Goal: Information Seeking & Learning: Learn about a topic

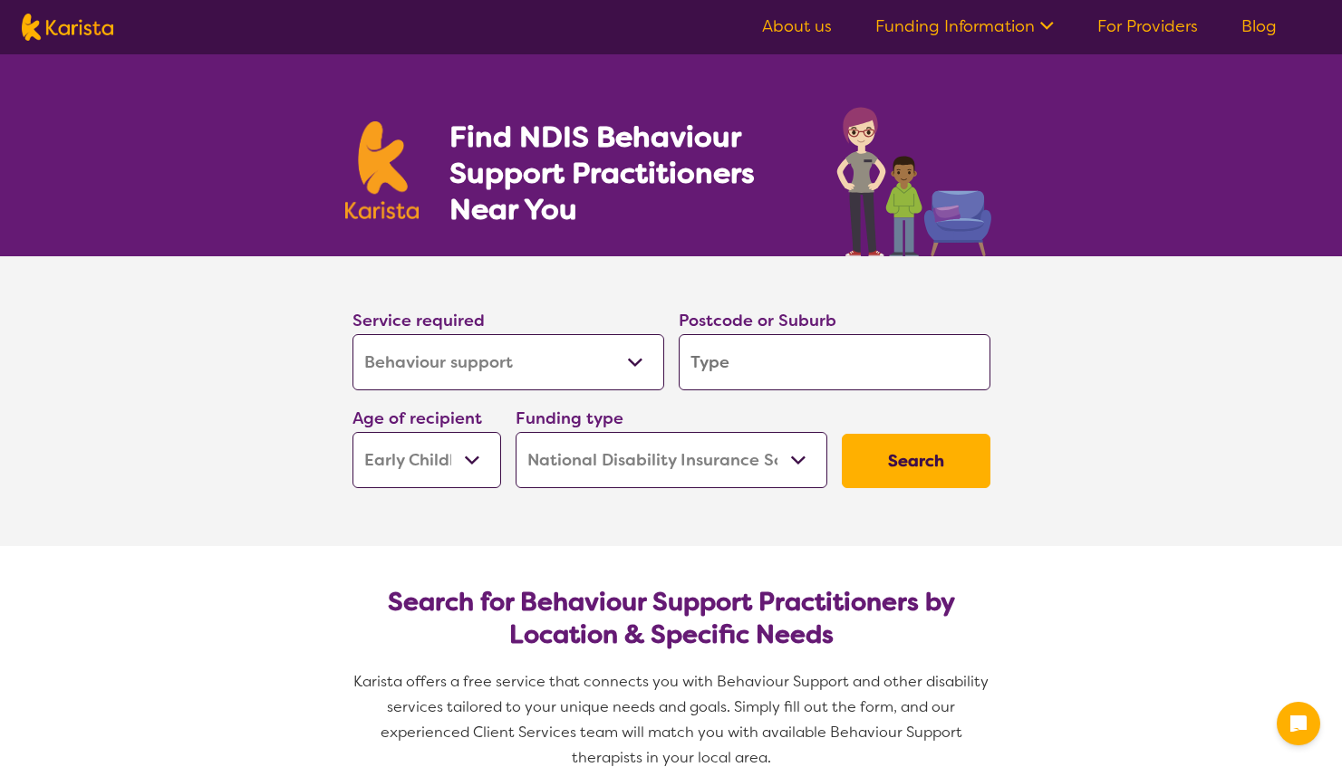
select select "Behaviour support"
select select "EC"
select select "NDIS"
select select "Behaviour support"
select select "EC"
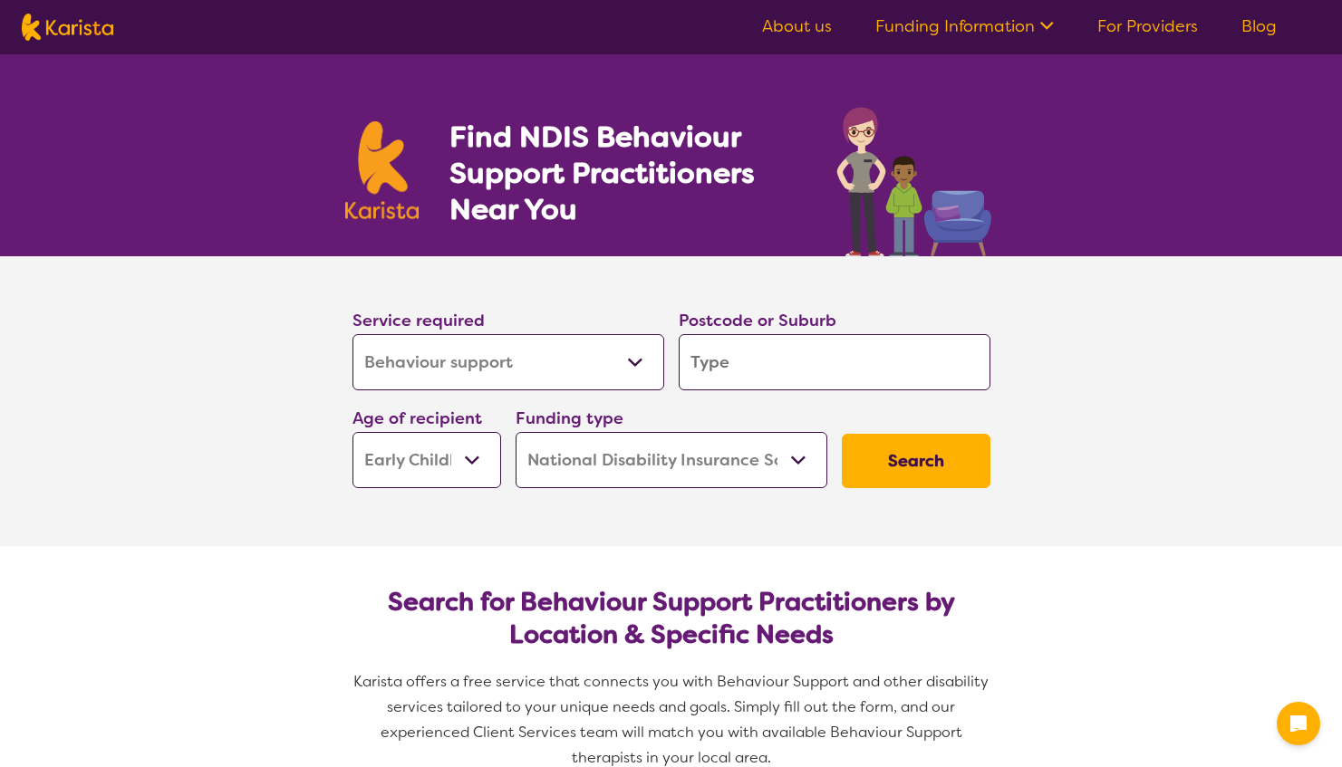
select select "NDIS"
click at [721, 370] on input "search" at bounding box center [835, 362] width 312 height 56
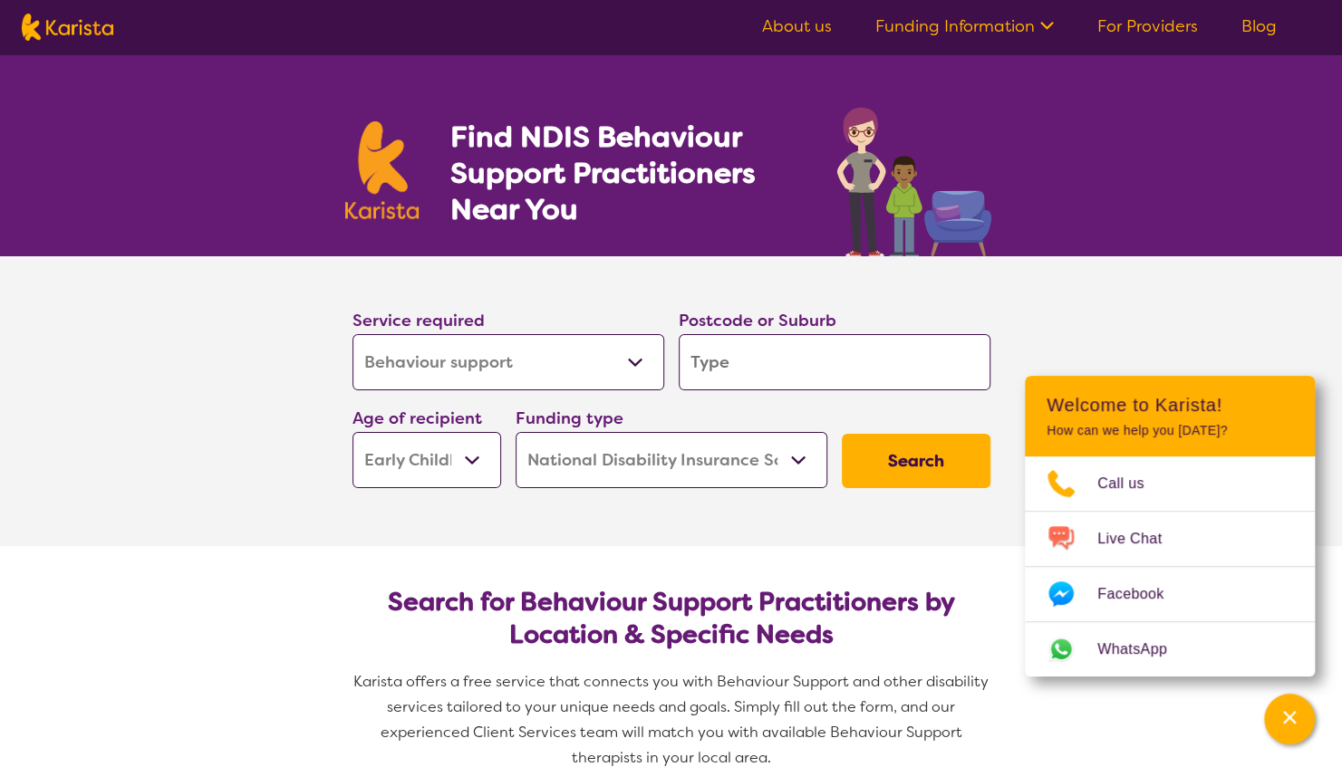
type input "4"
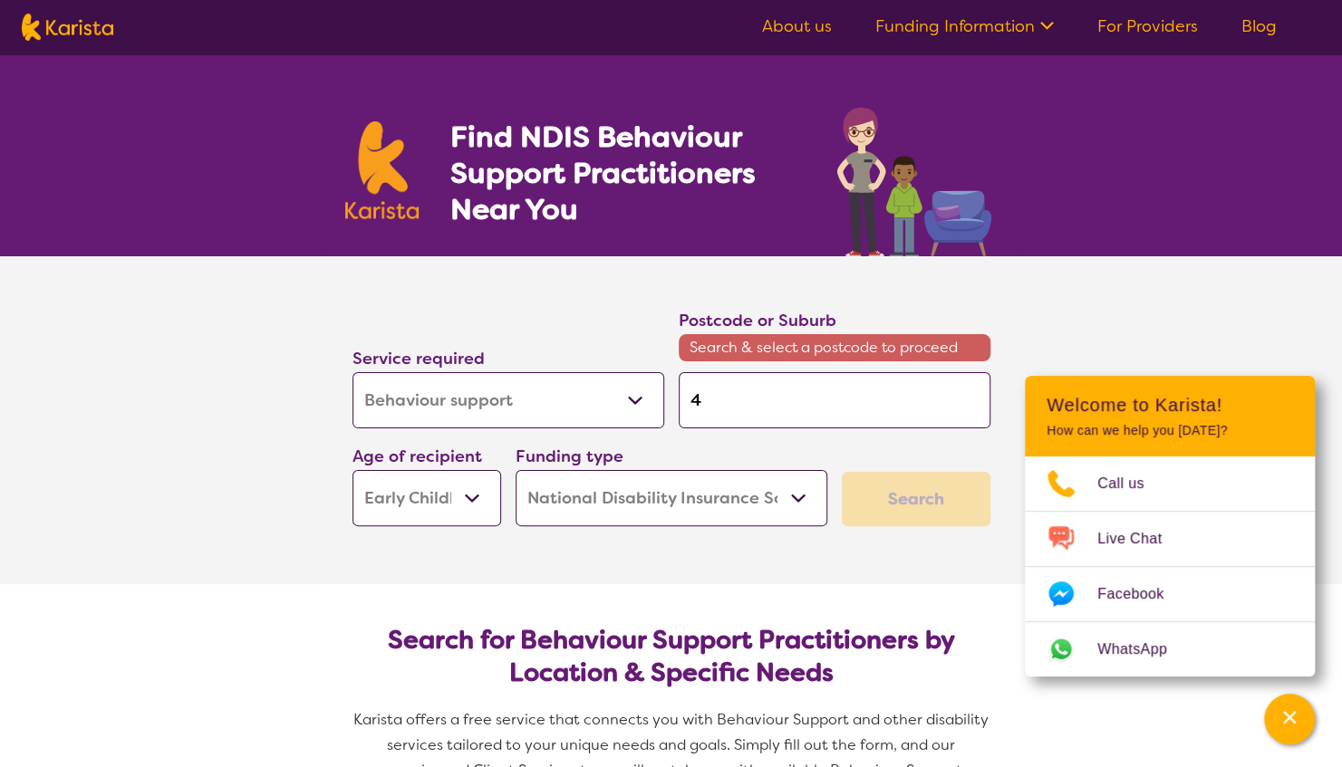
type input "41"
type input "412"
type input "4120"
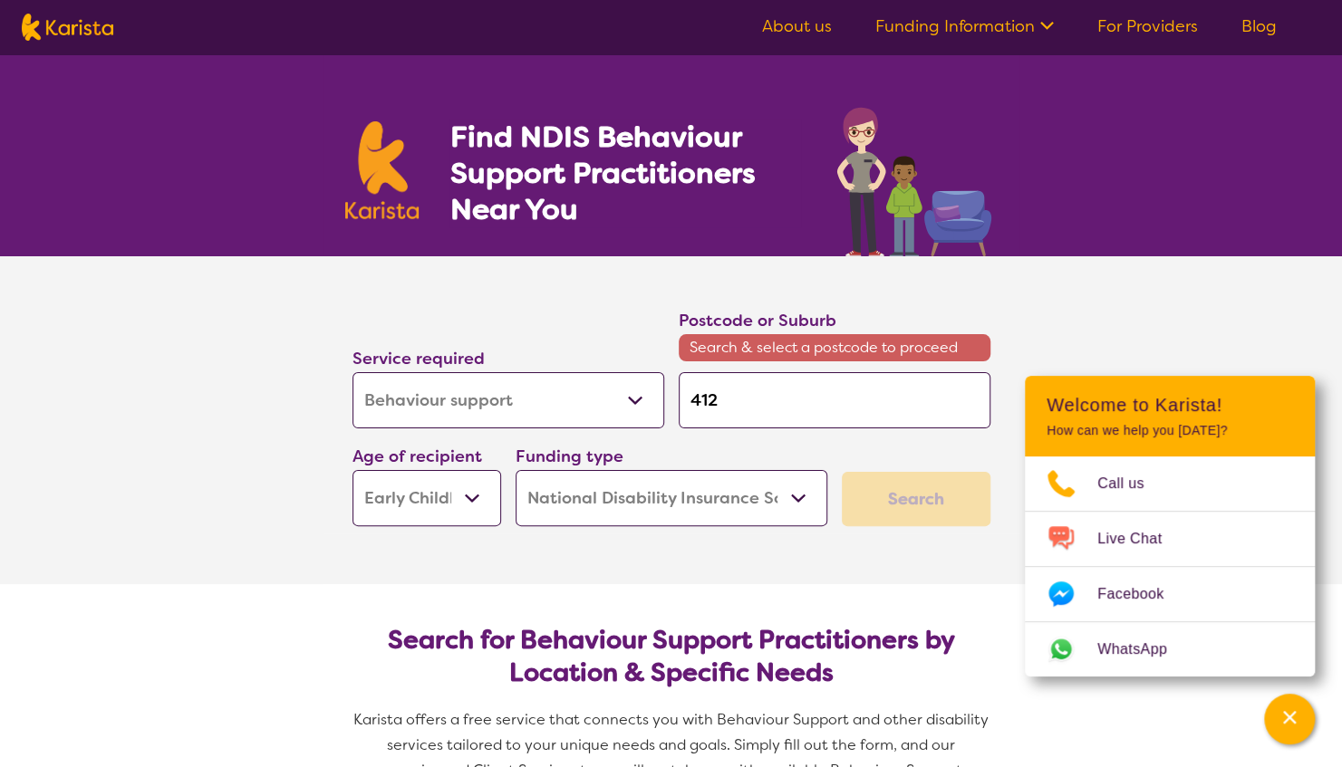
type input "4120"
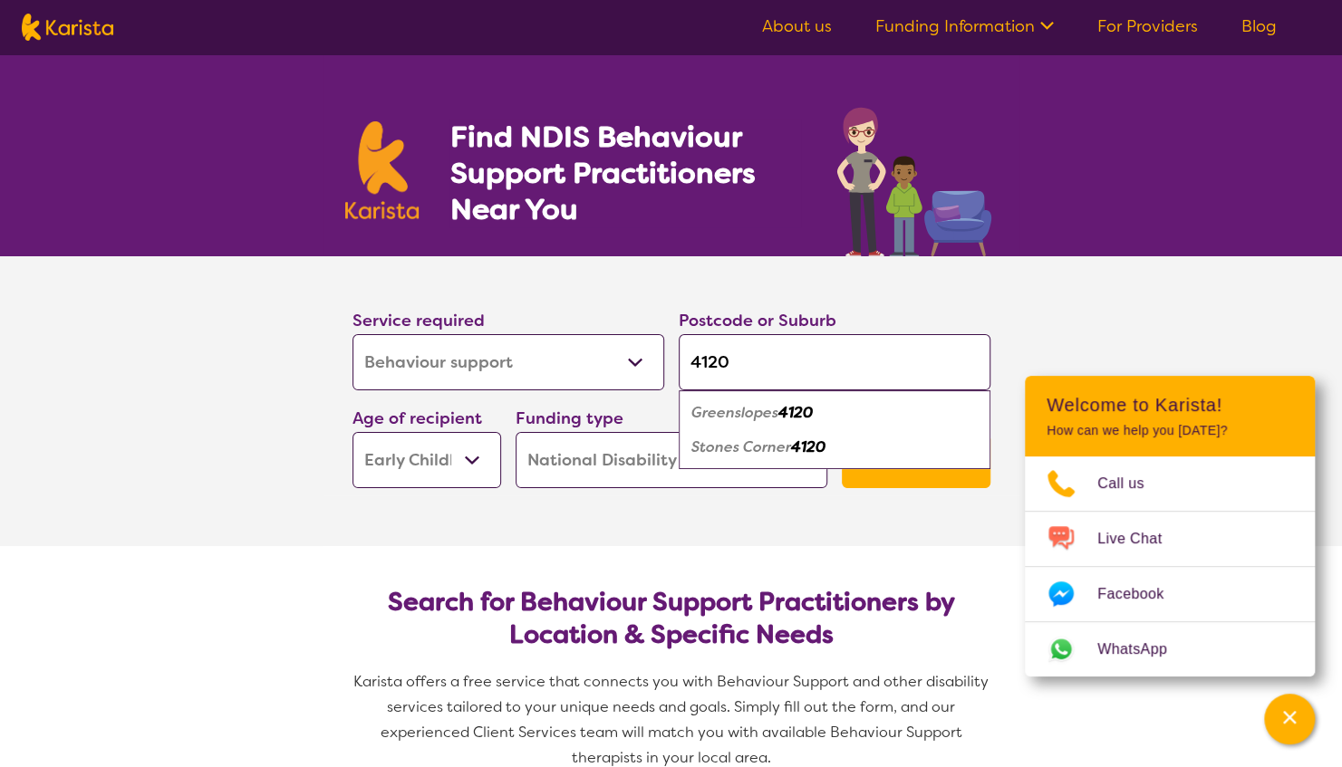
type input "4120"
click at [724, 413] on em "Greenslopes" at bounding box center [734, 412] width 87 height 19
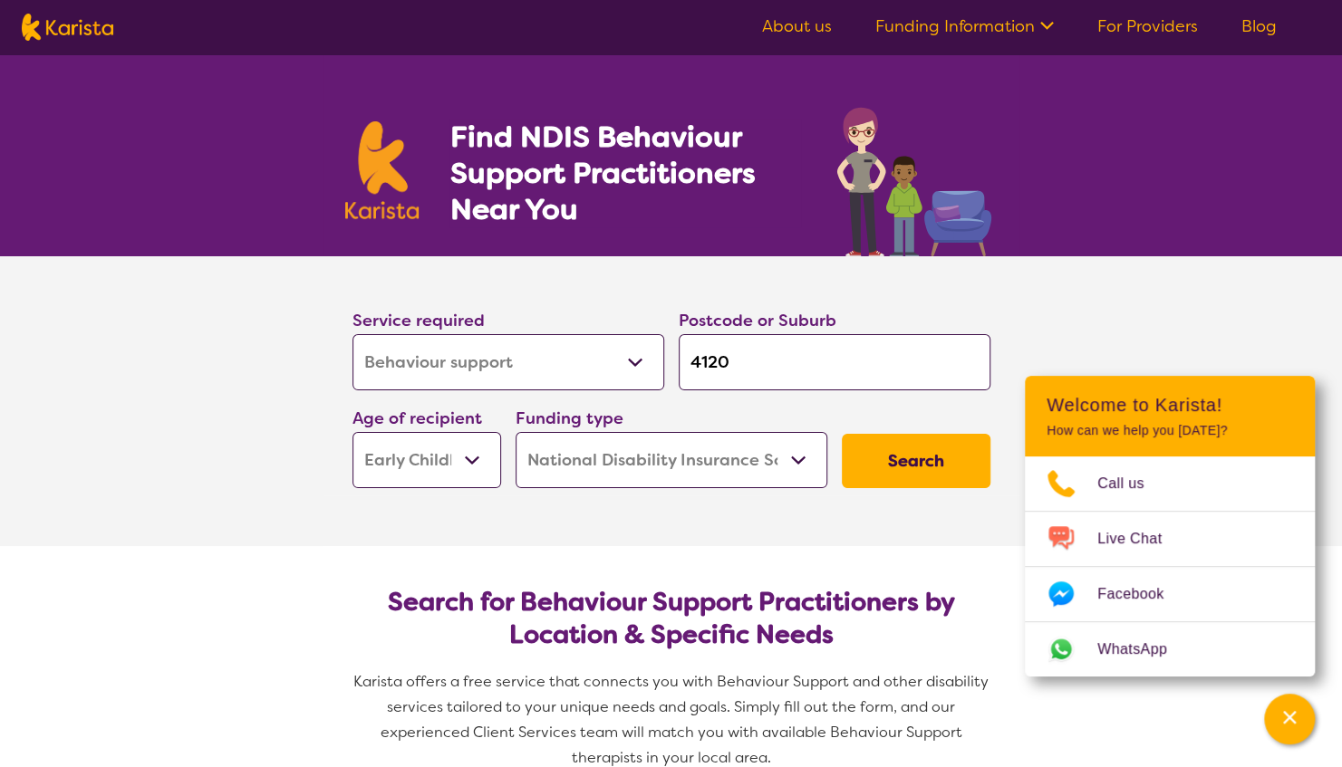
click at [471, 458] on select "Early Childhood - 0 to 9 Child - 10 to 11 Adolescent - 12 to 17 Adult - 18 to 6…" at bounding box center [426, 460] width 149 height 56
select select "AG"
click at [352, 432] on select "Early Childhood - 0 to 9 Child - 10 to 11 Adolescent - 12 to 17 Adult - 18 to 6…" at bounding box center [426, 460] width 149 height 56
select select "AG"
click at [433, 476] on select "Early Childhood - 0 to 9 Child - 10 to 11 Adolescent - 12 to 17 Adult - 18 to 6…" at bounding box center [426, 460] width 149 height 56
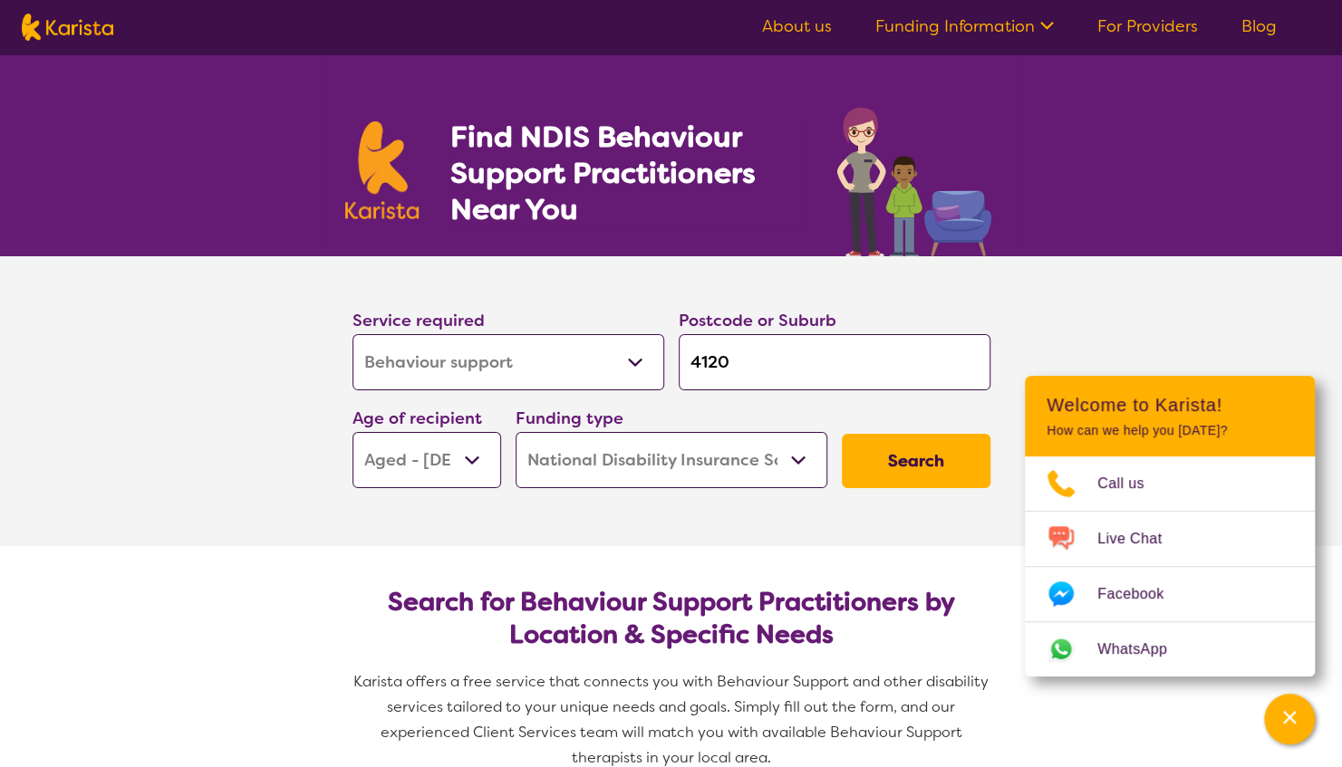
select select "AD"
click at [352, 432] on select "Early Childhood - 0 to 9 Child - 10 to 11 Adolescent - 12 to 17 Adult - 18 to 6…" at bounding box center [426, 460] width 149 height 56
select select "AD"
click at [645, 466] on select "Home Care Package (HCP) National Disability Insurance Scheme (NDIS) I don't know" at bounding box center [672, 460] width 312 height 56
drag, startPoint x: 645, startPoint y: 466, endPoint x: 917, endPoint y: 461, distance: 271.8
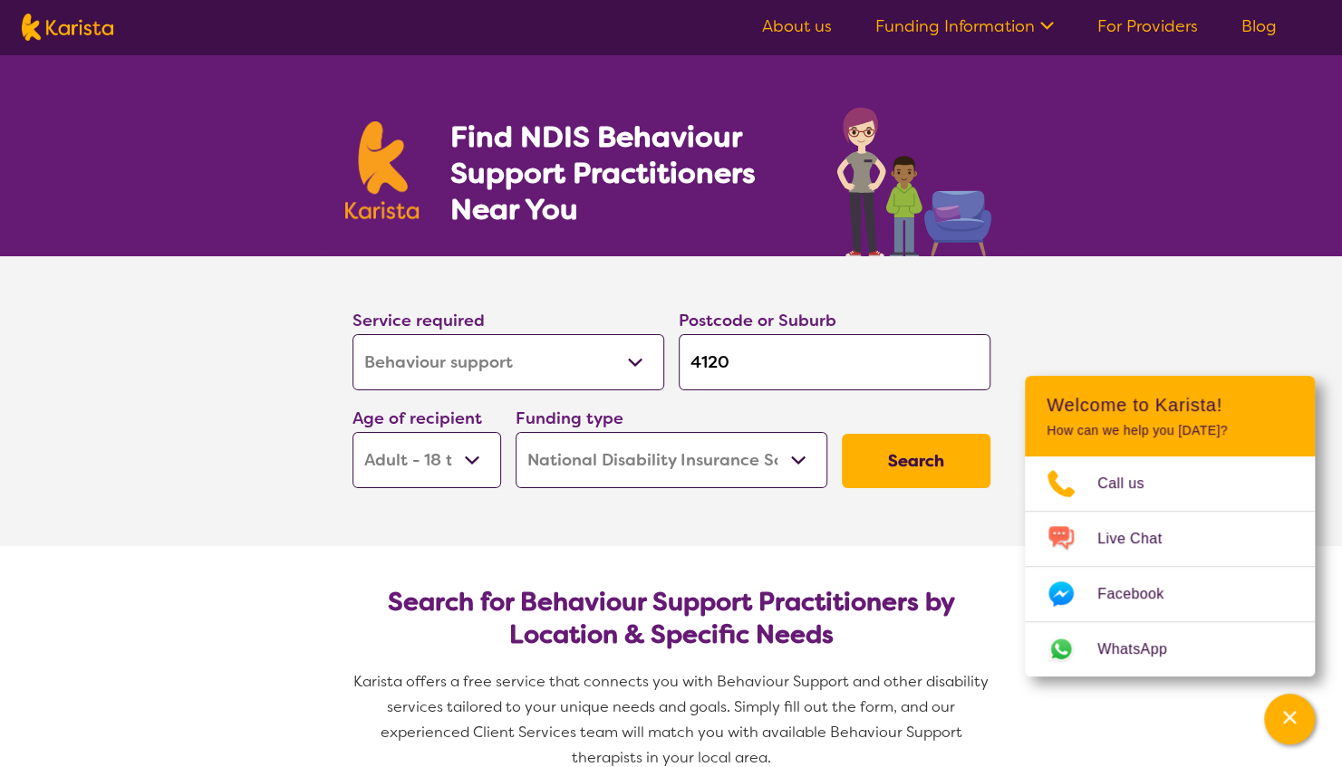
click at [917, 461] on div "Service required Allied Health Assistant Assessment ([MEDICAL_DATA] or [MEDICAL…" at bounding box center [671, 398] width 652 height 196
click at [1298, 718] on div "Channel Menu" at bounding box center [1289, 719] width 36 height 40
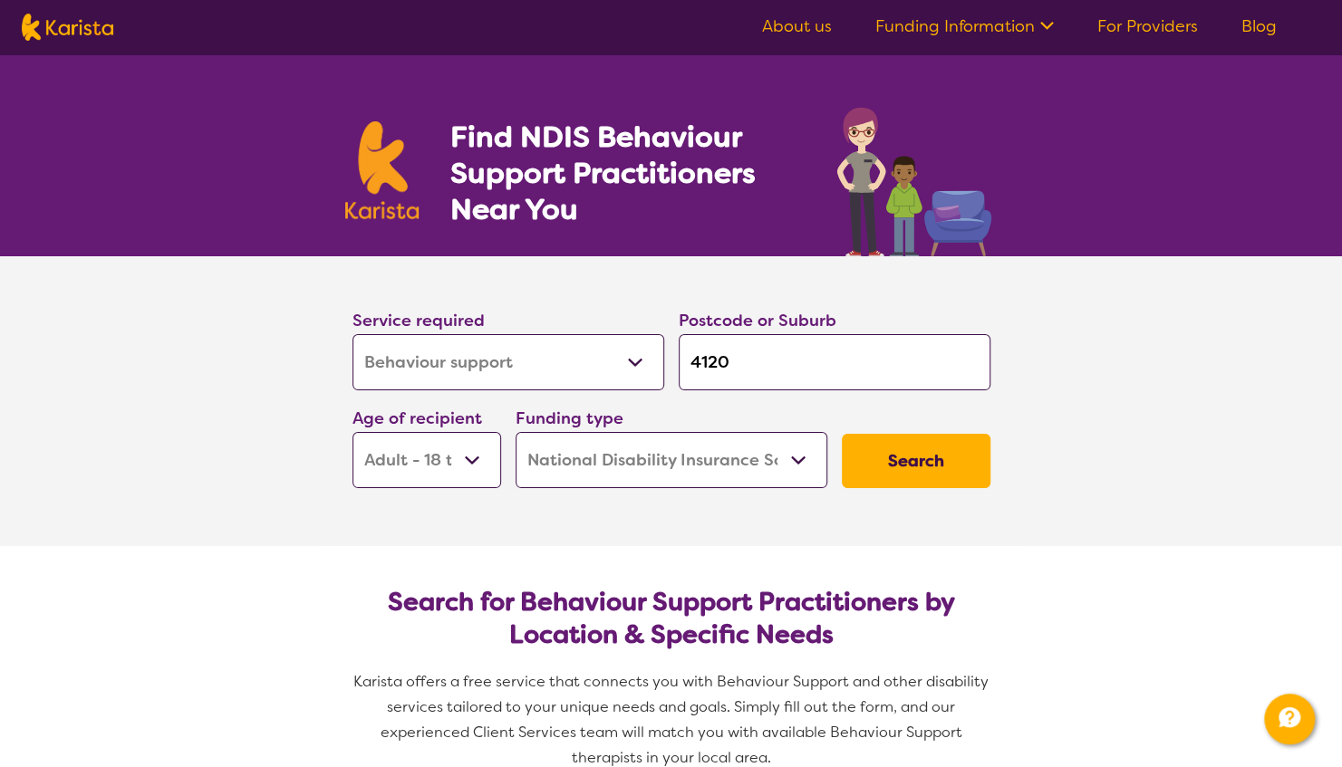
click at [911, 472] on button "Search" at bounding box center [916, 461] width 149 height 54
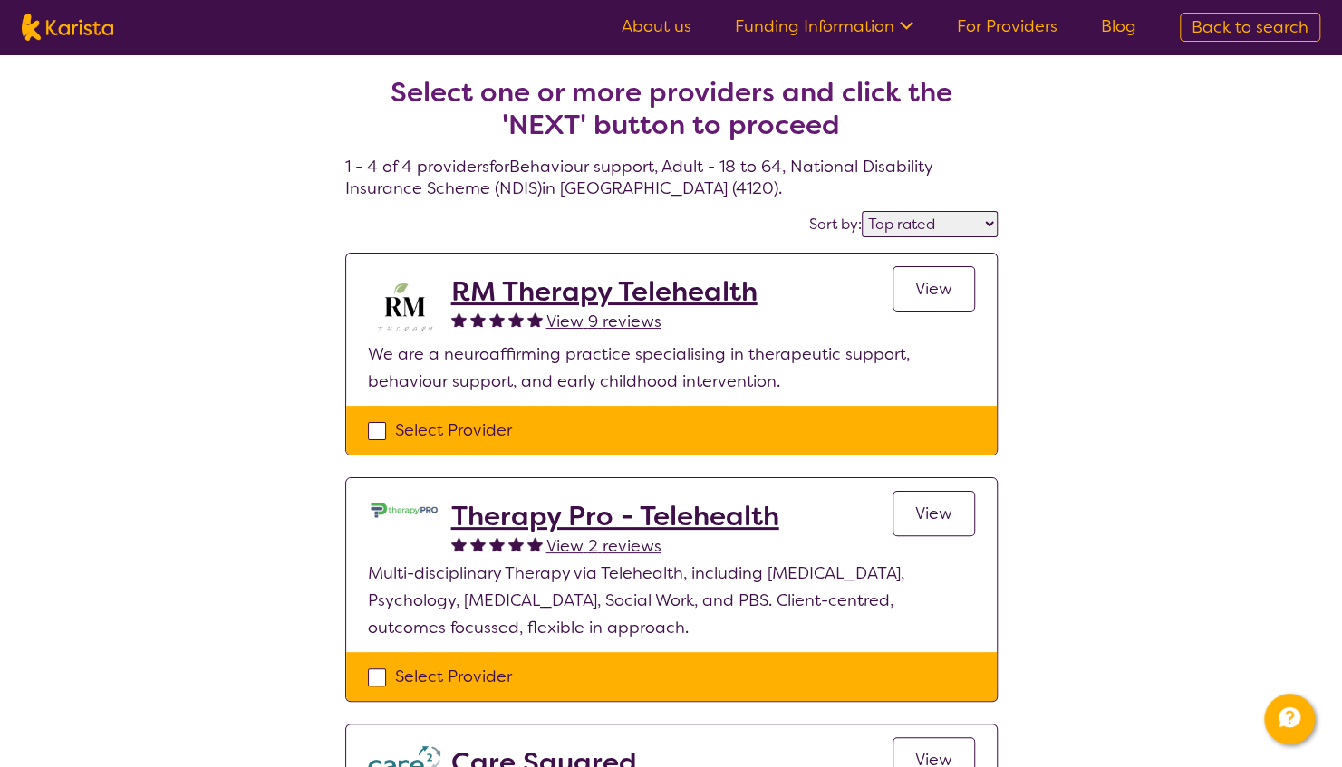
click at [899, 223] on select "Highly reviewed Top rated" at bounding box center [930, 224] width 136 height 26
select select "highly_reviewed"
click at [863, 211] on select "Highly reviewed Top rated" at bounding box center [930, 224] width 136 height 26
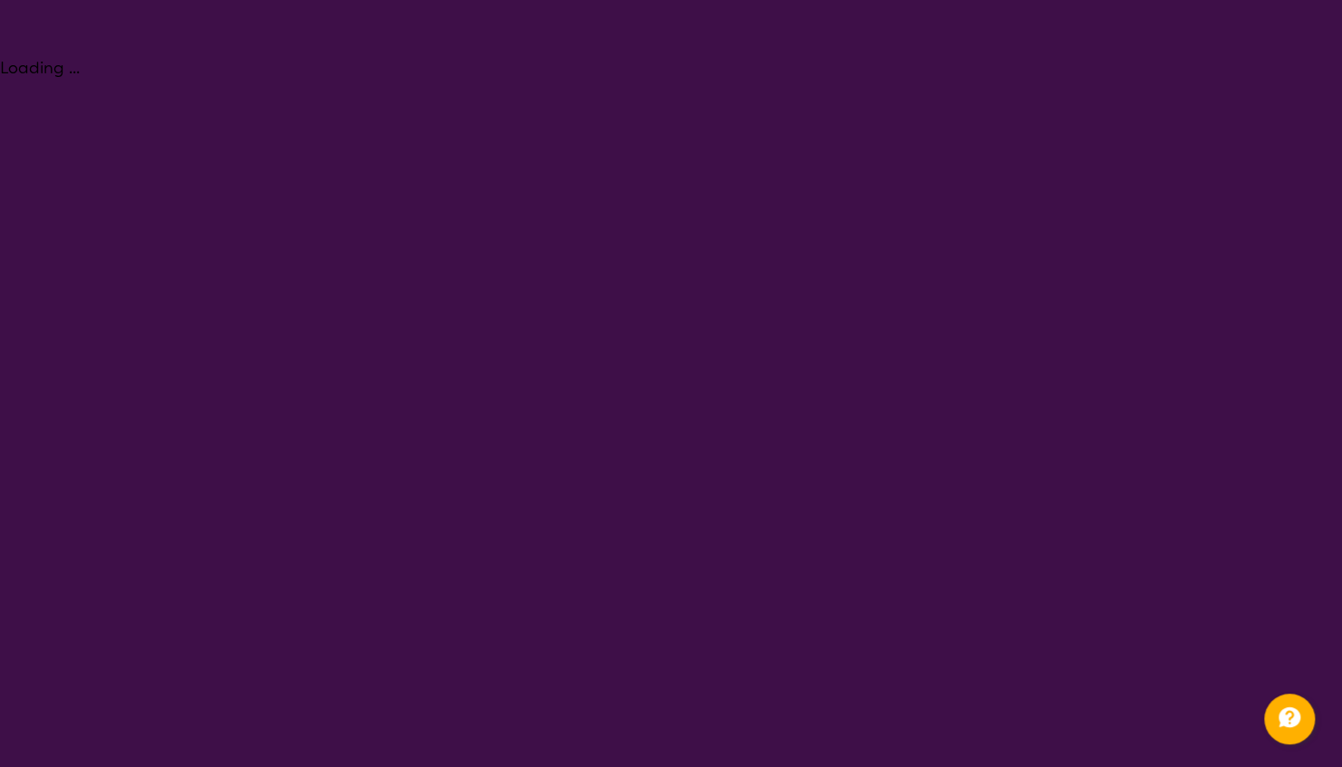
select select "Behaviour support"
select select "AD"
select select "NDIS"
select select "Behaviour support"
select select "AD"
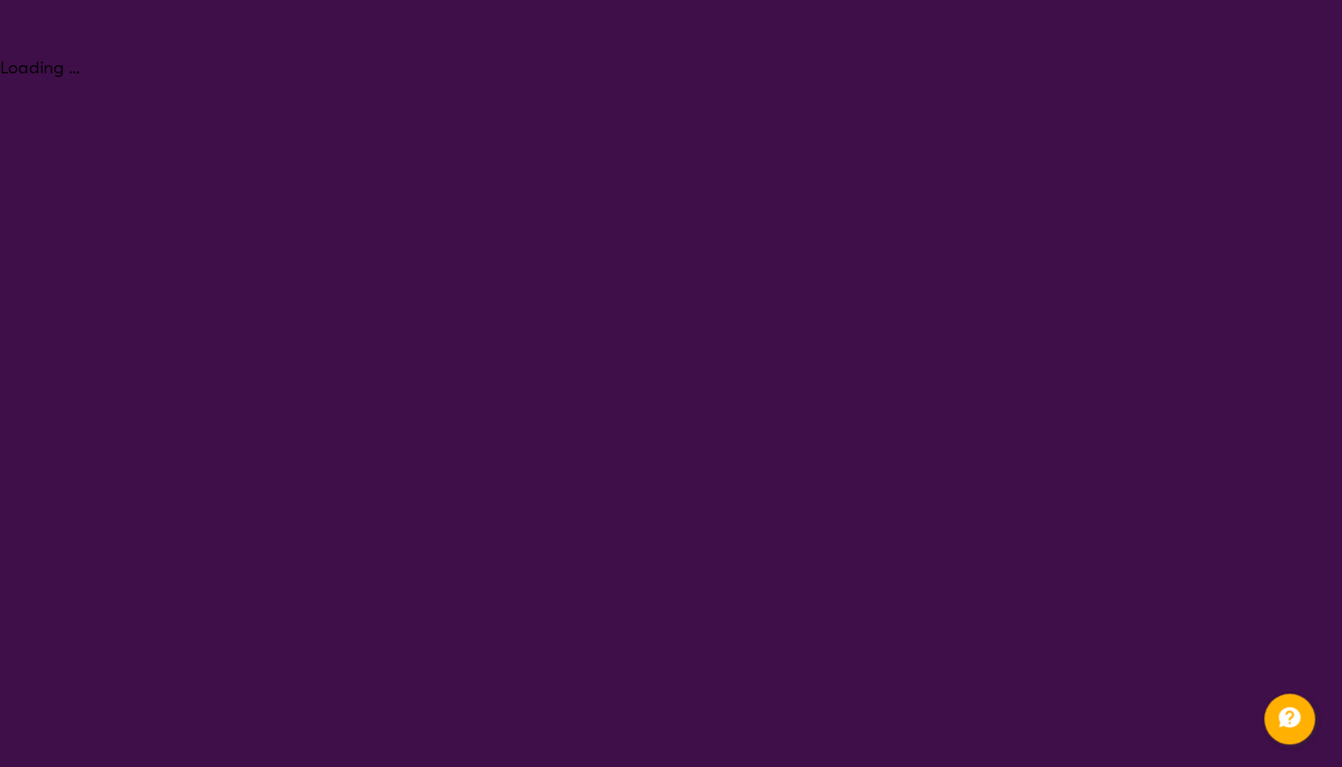
select select "NDIS"
